Goal: Transaction & Acquisition: Register for event/course

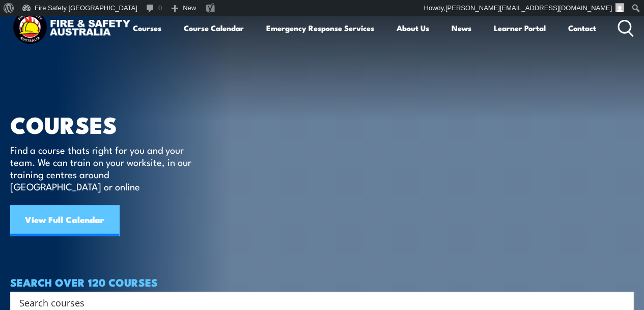
click at [88, 205] on link "View Full Calendar" at bounding box center [64, 220] width 109 height 31
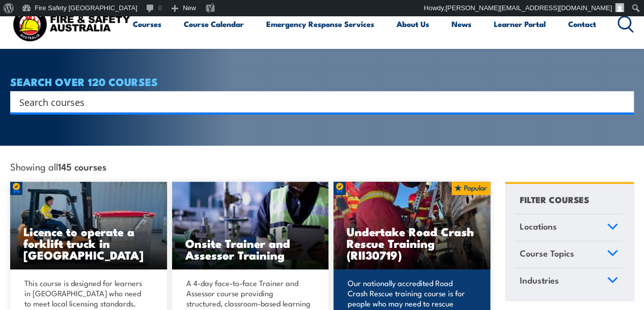
scroll to position [102, 0]
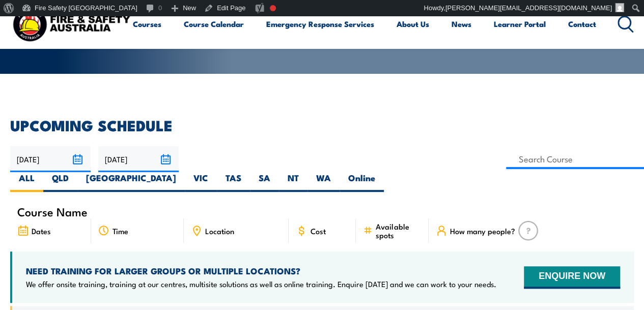
scroll to position [305, 0]
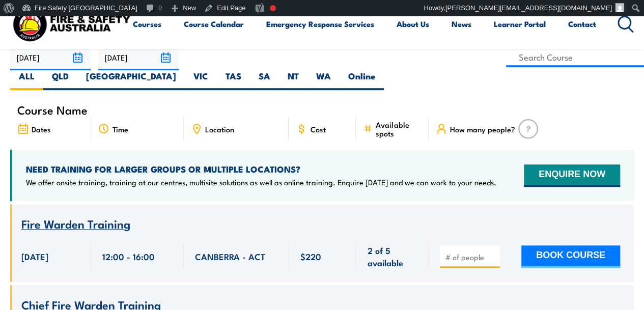
click at [475, 250] on span at bounding box center [469, 256] width 53 height 12
type input "1"
click at [493, 252] on input "1" at bounding box center [470, 257] width 51 height 10
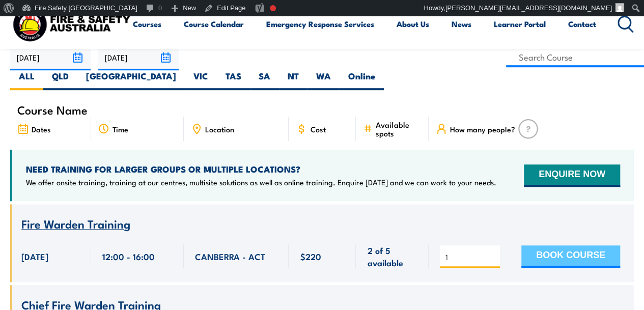
click at [536, 245] on button "BOOK COURSE" at bounding box center [570, 256] width 99 height 22
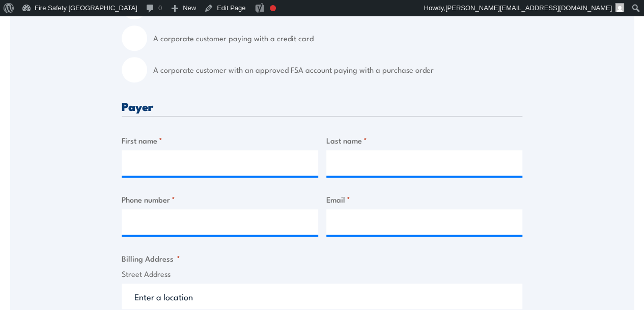
scroll to position [305, 0]
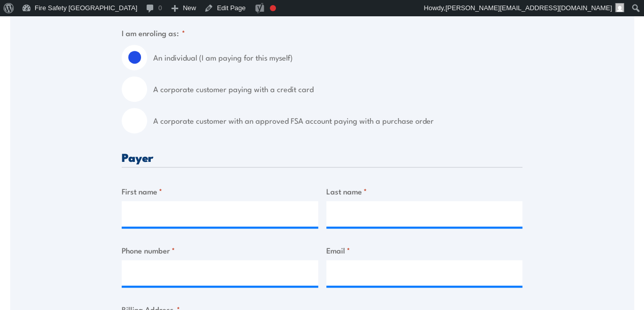
click at [131, 127] on input "A corporate customer with an approved FSA account paying with a purchase order" at bounding box center [134, 120] width 25 height 25
radio input "true"
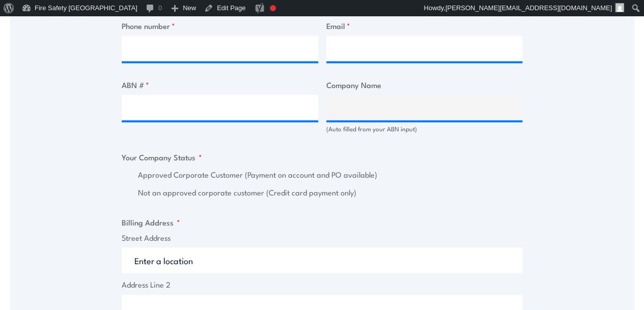
scroll to position [610, 0]
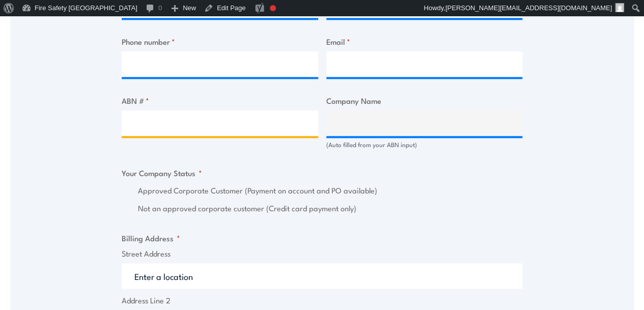
click at [211, 121] on input "ABN # *" at bounding box center [220, 122] width 196 height 25
type input "73113486374"
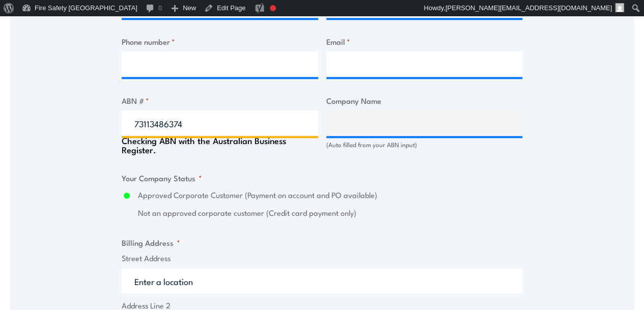
type input "General Mills Manufacturing Australia Pty Ltd"
radio input "true"
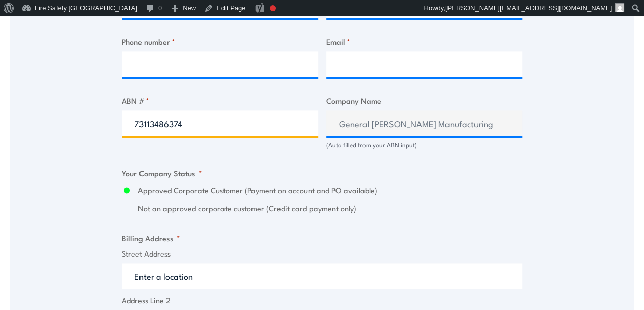
click at [213, 124] on input "73113486374" at bounding box center [220, 122] width 196 height 25
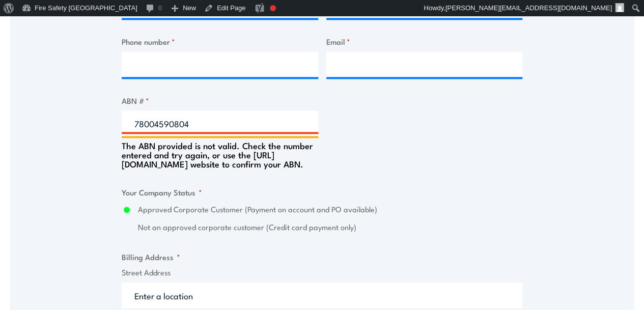
click at [228, 121] on input "78004590804" at bounding box center [220, 122] width 196 height 25
type input "78004690804"
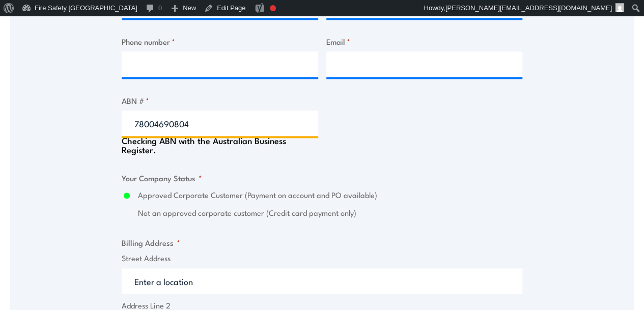
type input "MAZDA AUSTRALIA PTY. LIMITED"
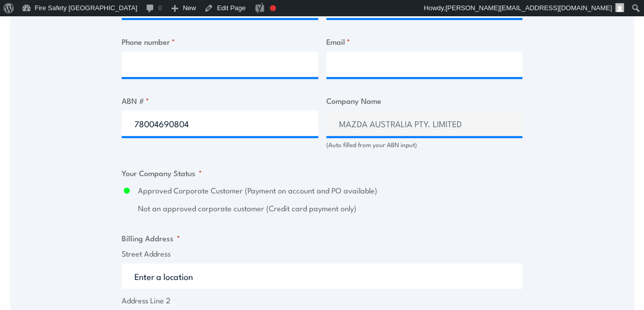
click at [232, 107] on div "ABN # * 78004690804" at bounding box center [220, 122] width 196 height 54
click at [234, 117] on input "78004690804" at bounding box center [220, 122] width 196 height 25
type input "23385731870"
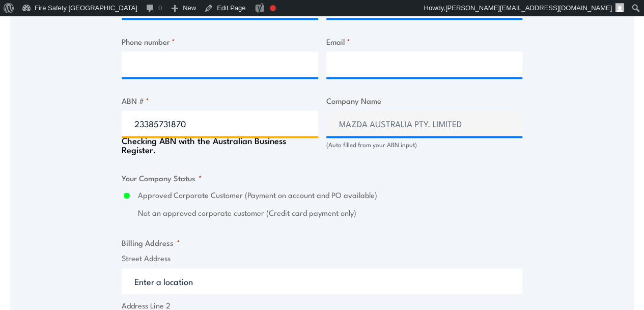
type input "HOUSING CHOICES AUSTRALIA LIMITED"
radio input "true"
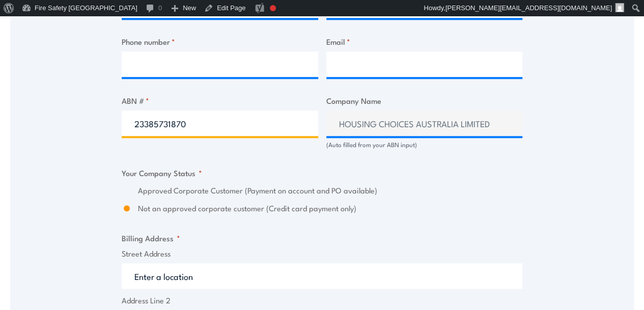
type input "23385731870"
click at [237, 120] on input "23385731870" at bounding box center [220, 122] width 196 height 25
click at [237, 119] on input "23385731870" at bounding box center [220, 122] width 196 height 25
click at [235, 119] on input "23385731870" at bounding box center [220, 122] width 196 height 25
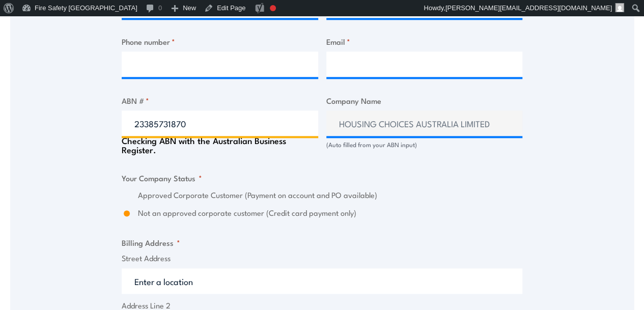
radio input "true"
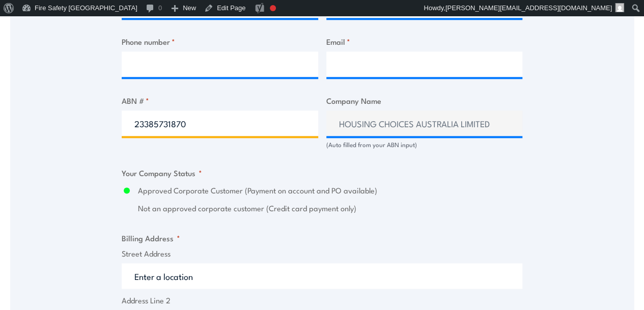
click at [188, 121] on input "23385731870" at bounding box center [220, 122] width 196 height 25
type input "17158970480"
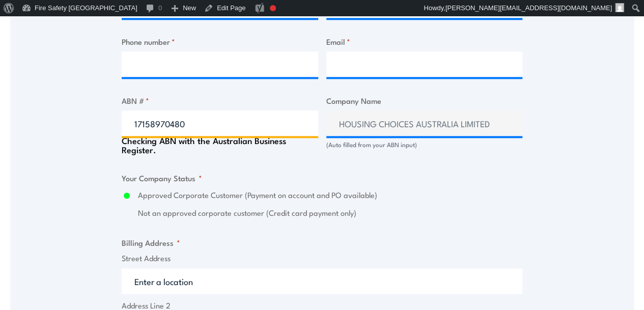
type input "HEALTH NETWORK NORTHERN TERRITORY LTD"
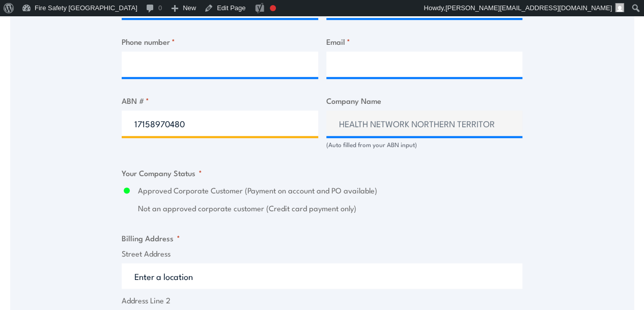
click at [262, 120] on input "17158970480" at bounding box center [220, 122] width 196 height 25
drag, startPoint x: 262, startPoint y: 120, endPoint x: 269, endPoint y: 113, distance: 10.1
click at [262, 120] on input "17158970480" at bounding box center [220, 122] width 196 height 25
type input "17098323712"
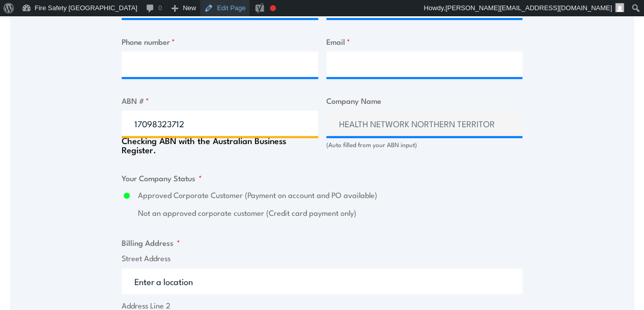
type input "FIRE AND SAFETY AUSTRALIA PTY LTD"
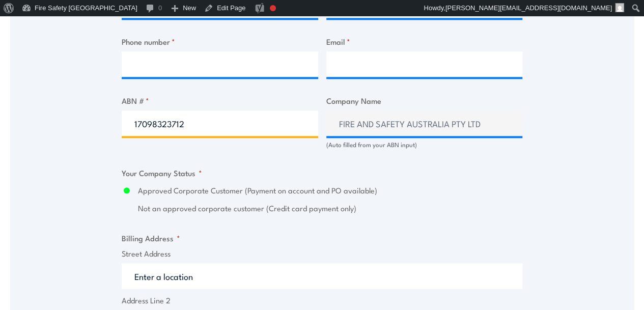
click at [218, 130] on input "17098323712" at bounding box center [220, 122] width 196 height 25
click at [266, 133] on input "17098323712" at bounding box center [220, 122] width 196 height 25
paste input "158970480"
type input "17158970480"
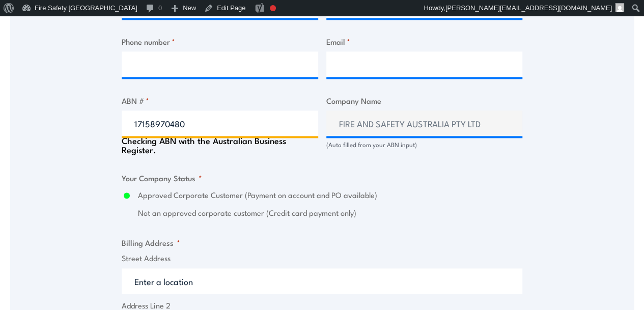
type input "HEALTH NETWORK NORTHERN TERRITORY LTD"
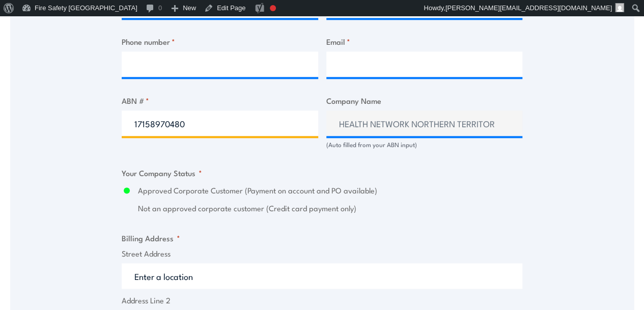
click at [246, 125] on input "17158970480" at bounding box center [220, 122] width 196 height 25
type input "54651216324"
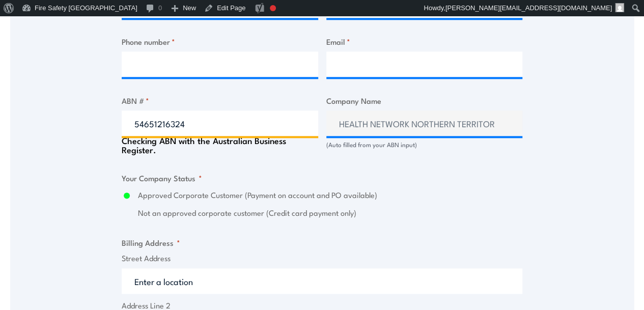
type input "MOONEE VALLEY CITY COUNCIL"
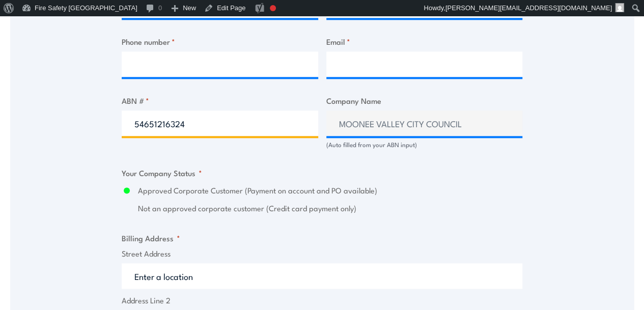
type input "54651216324"
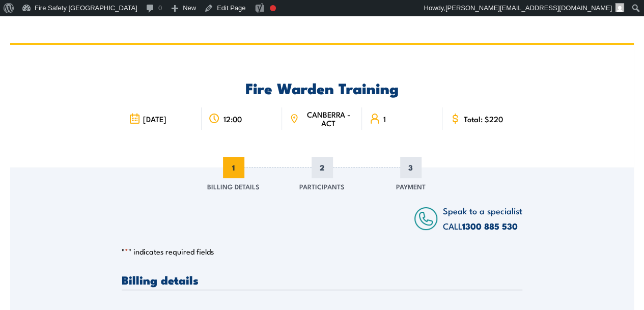
scroll to position [0, 0]
